Goal: Task Accomplishment & Management: Complete application form

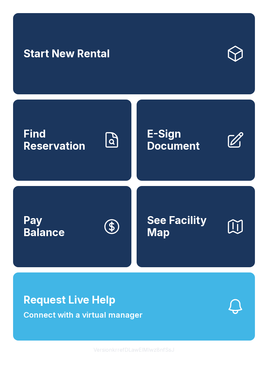
click at [202, 152] on span "E-Sign Document" at bounding box center [184, 140] width 74 height 24
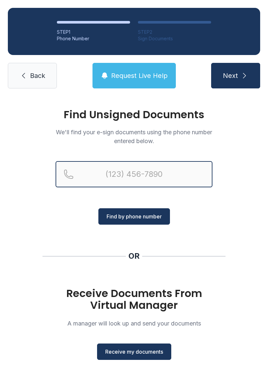
click at [124, 172] on input "Reservation phone number" at bounding box center [134, 174] width 157 height 26
type input "("
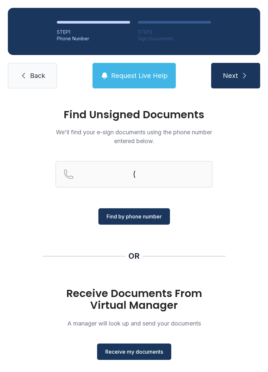
click at [251, 230] on div "Find Unsigned Documents We'll find your e-sign documents using the phone number…" at bounding box center [134, 241] width 268 height 290
click at [151, 351] on span "Receive my documents" at bounding box center [134, 352] width 58 height 8
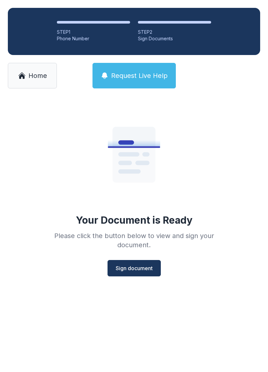
click at [150, 267] on span "Sign document" at bounding box center [134, 268] width 37 height 8
click at [34, 80] on link "Home" at bounding box center [32, 76] width 49 height 26
